Goal: Information Seeking & Learning: Compare options

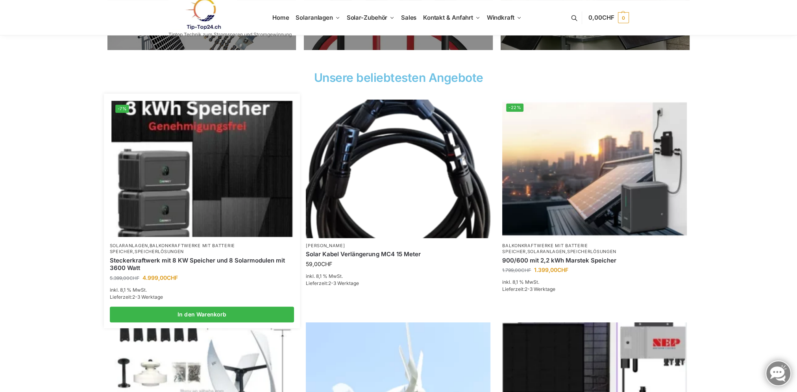
scroll to position [315, 0]
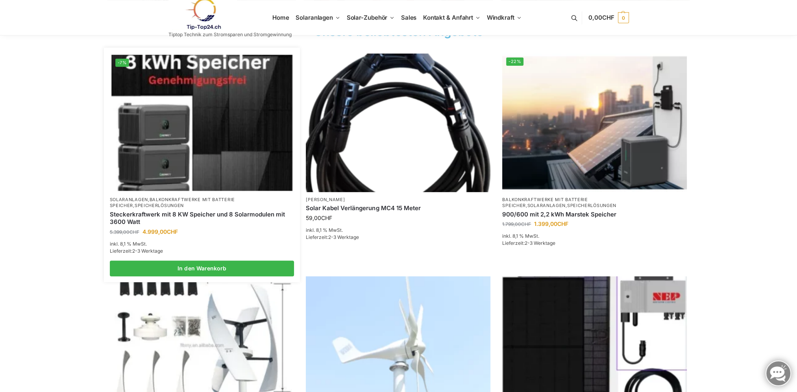
click at [210, 200] on link "Balkonkraftwerke mit Batterie Speicher" at bounding box center [172, 202] width 125 height 11
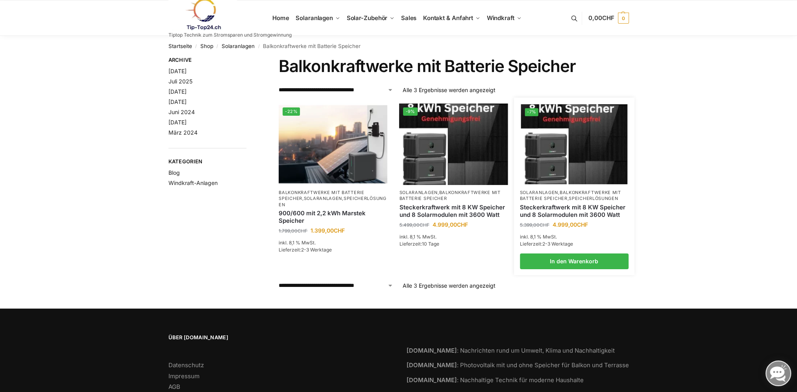
click at [574, 198] on link "Speicherlösungen" at bounding box center [593, 199] width 49 height 6
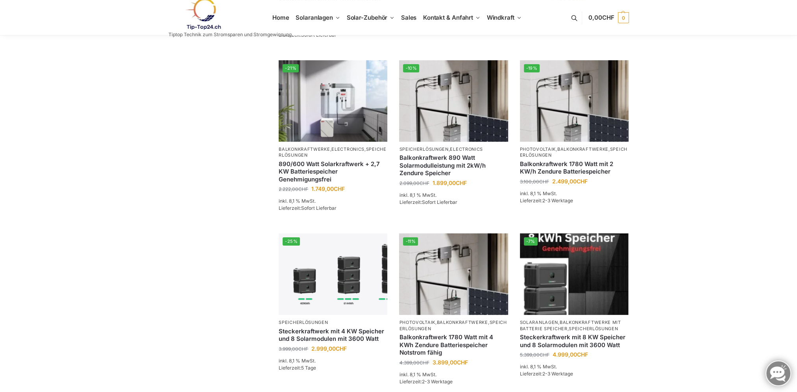
scroll to position [236, 0]
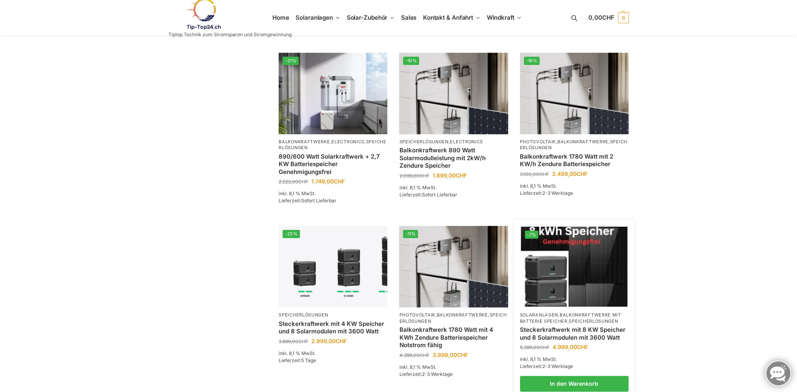
click at [552, 266] on img at bounding box center [574, 267] width 107 height 80
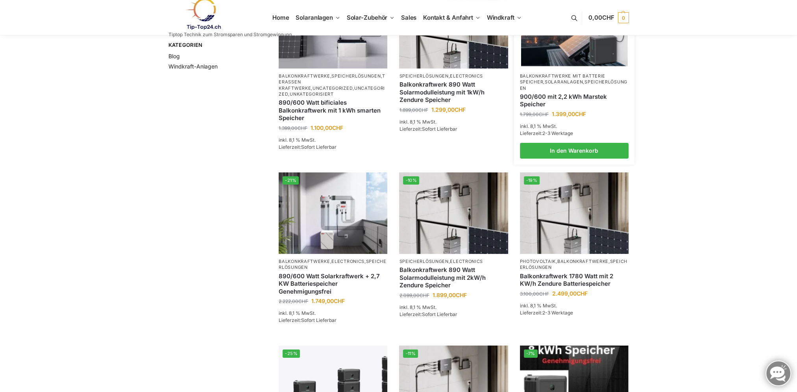
scroll to position [118, 0]
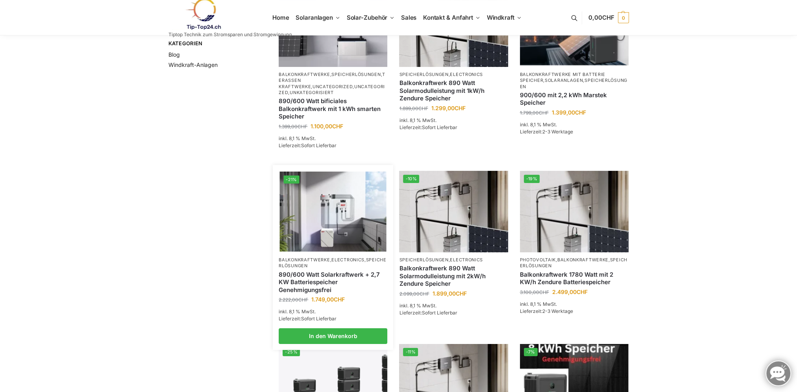
click at [327, 221] on img at bounding box center [333, 212] width 107 height 80
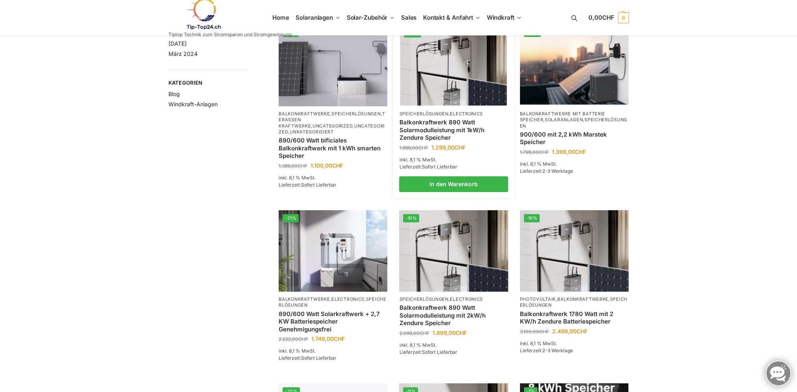
scroll to position [0, 0]
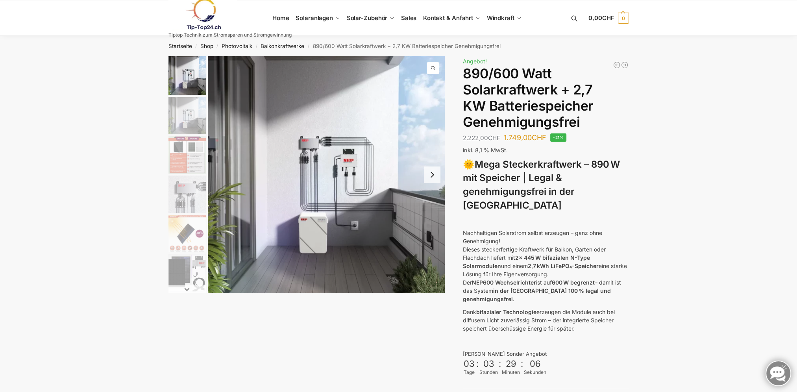
click at [182, 150] on img "3 / 12" at bounding box center [186, 154] width 37 height 37
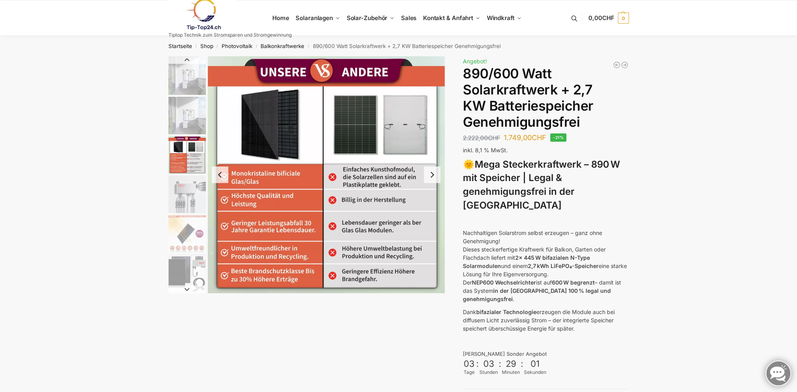
click at [182, 189] on img "4 / 12" at bounding box center [186, 193] width 37 height 37
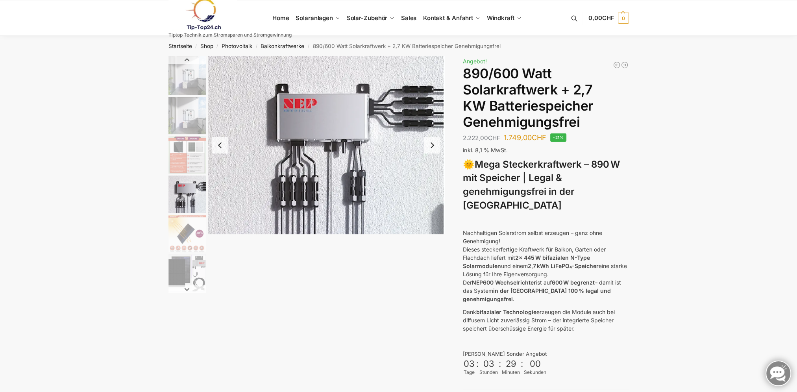
click at [184, 225] on img "5 / 12" at bounding box center [186, 233] width 37 height 37
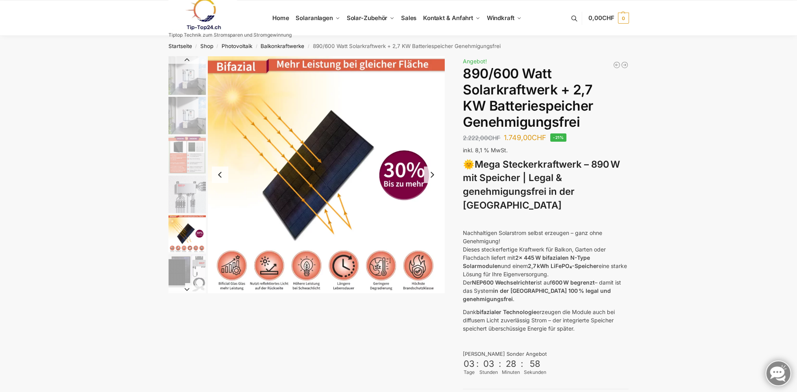
click at [179, 268] on img "6 / 12" at bounding box center [186, 272] width 37 height 37
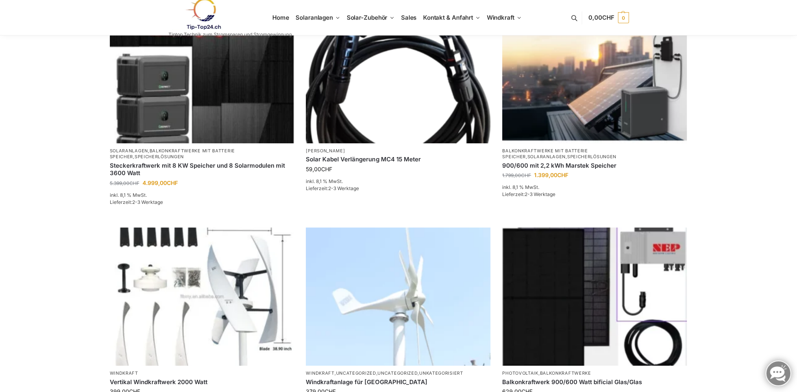
scroll to position [511, 0]
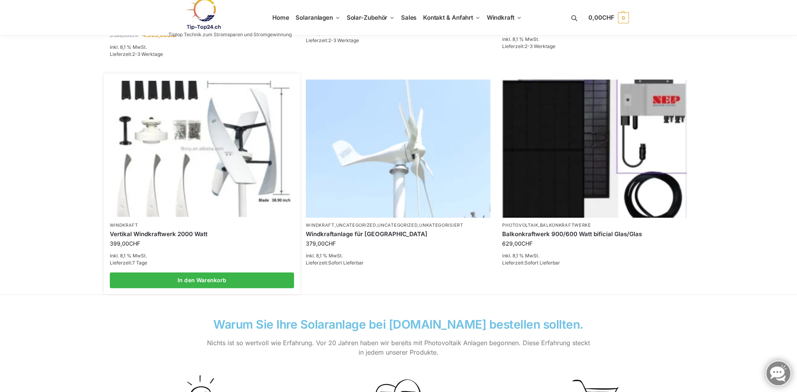
click at [199, 157] on img at bounding box center [201, 149] width 181 height 136
click at [234, 172] on img at bounding box center [201, 149] width 181 height 136
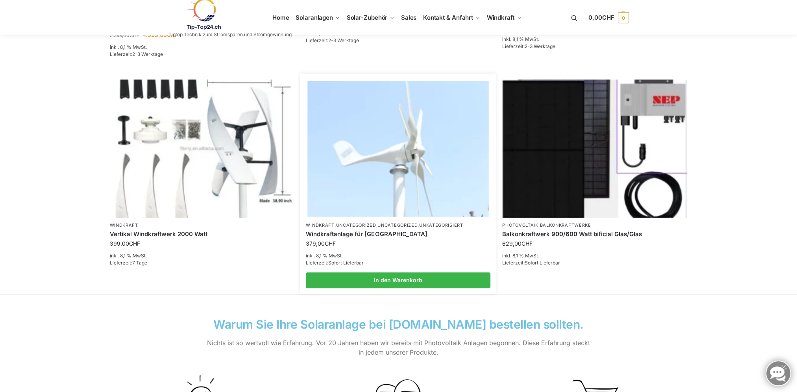
click at [412, 190] on img at bounding box center [398, 149] width 181 height 136
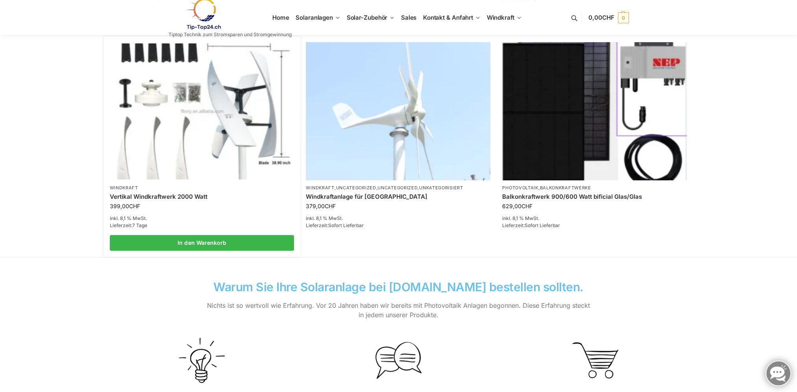
scroll to position [433, 0]
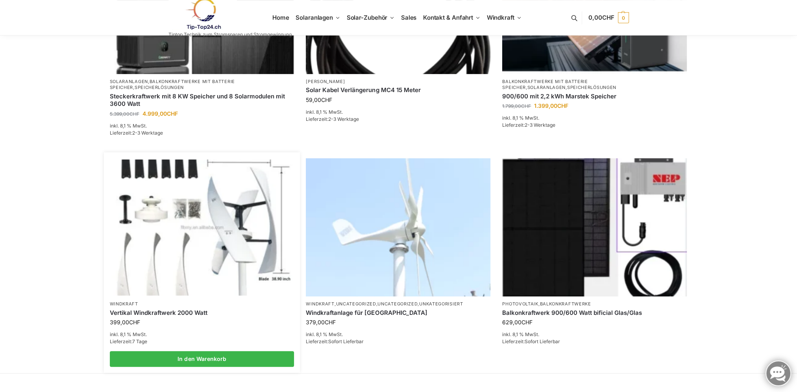
click at [225, 207] on img at bounding box center [201, 227] width 181 height 136
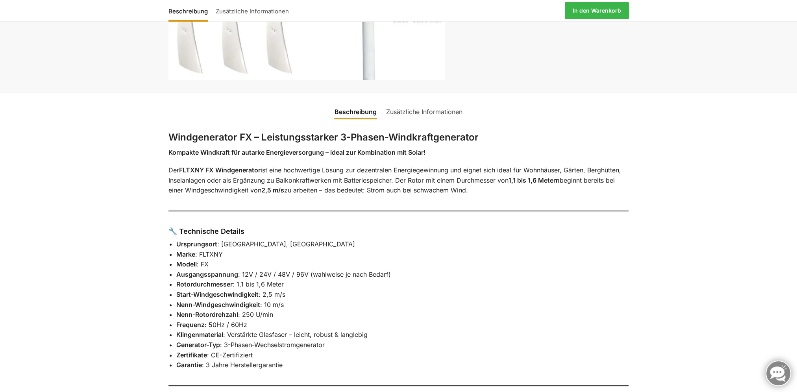
scroll to position [354, 0]
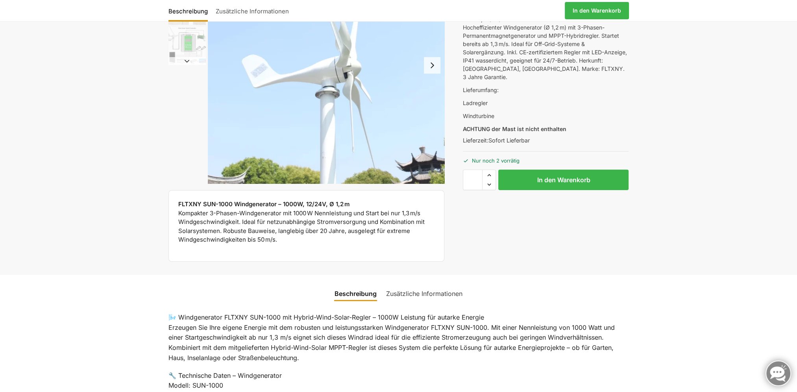
scroll to position [79, 0]
